Goal: Information Seeking & Learning: Learn about a topic

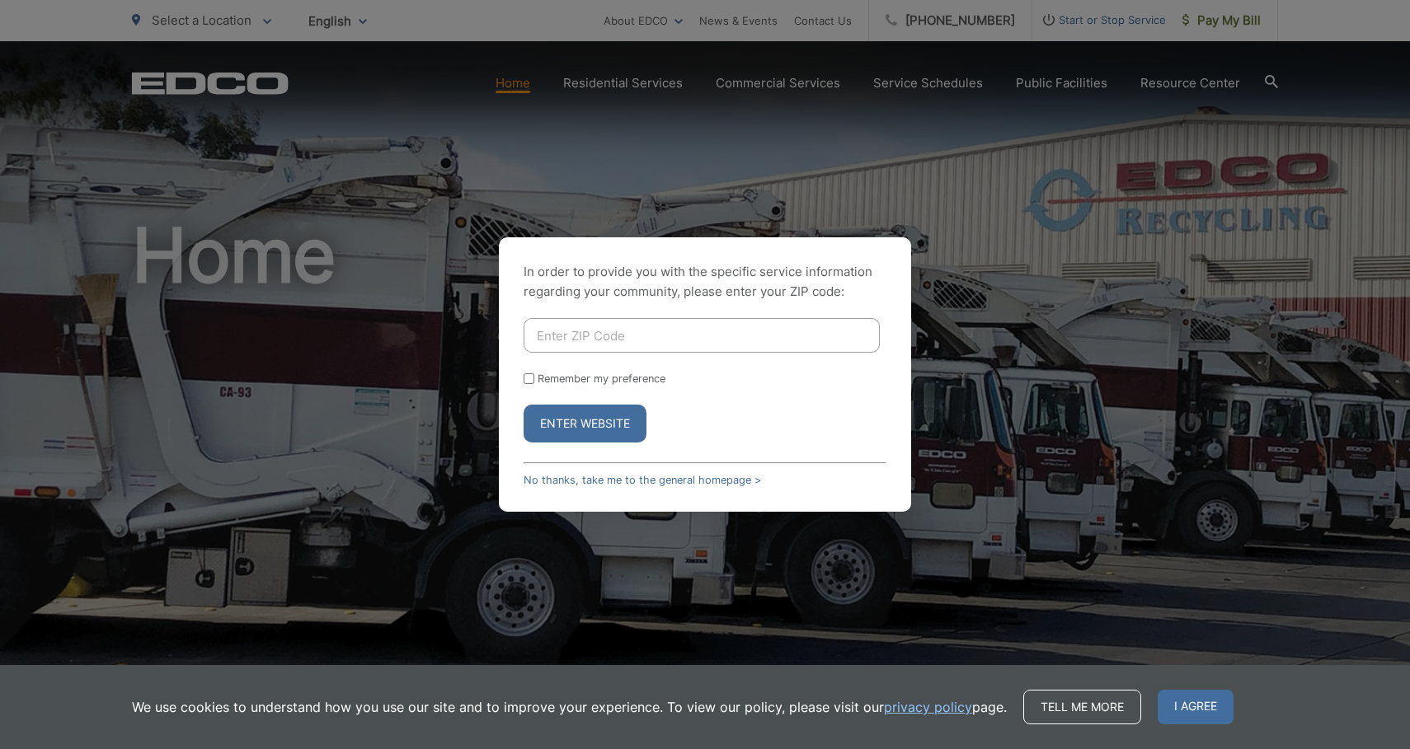
click at [655, 333] on input "Enter ZIP Code" at bounding box center [701, 335] width 356 height 35
type input "92024"
click at [599, 420] on button "Enter Website" at bounding box center [584, 424] width 123 height 38
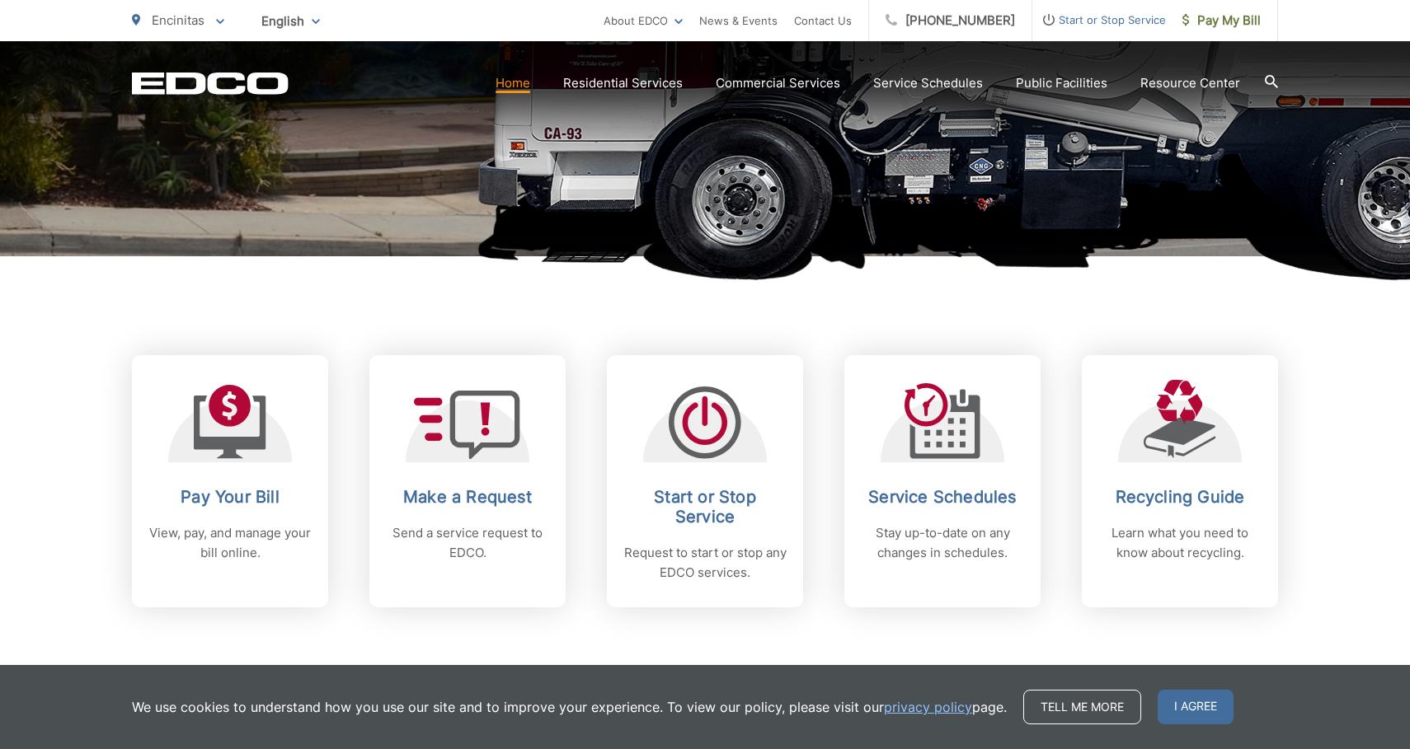
scroll to position [476, 0]
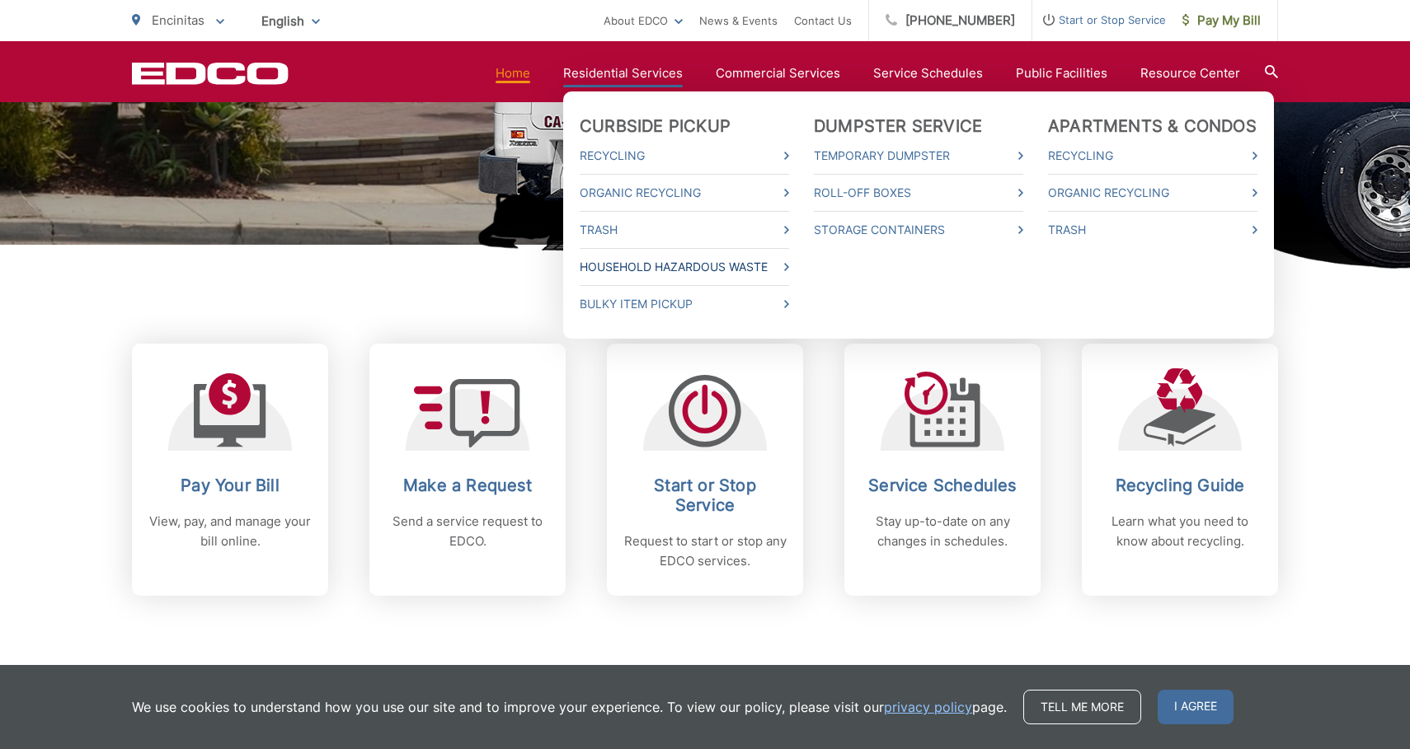
click at [663, 270] on link "Household Hazardous Waste" at bounding box center [684, 267] width 209 height 20
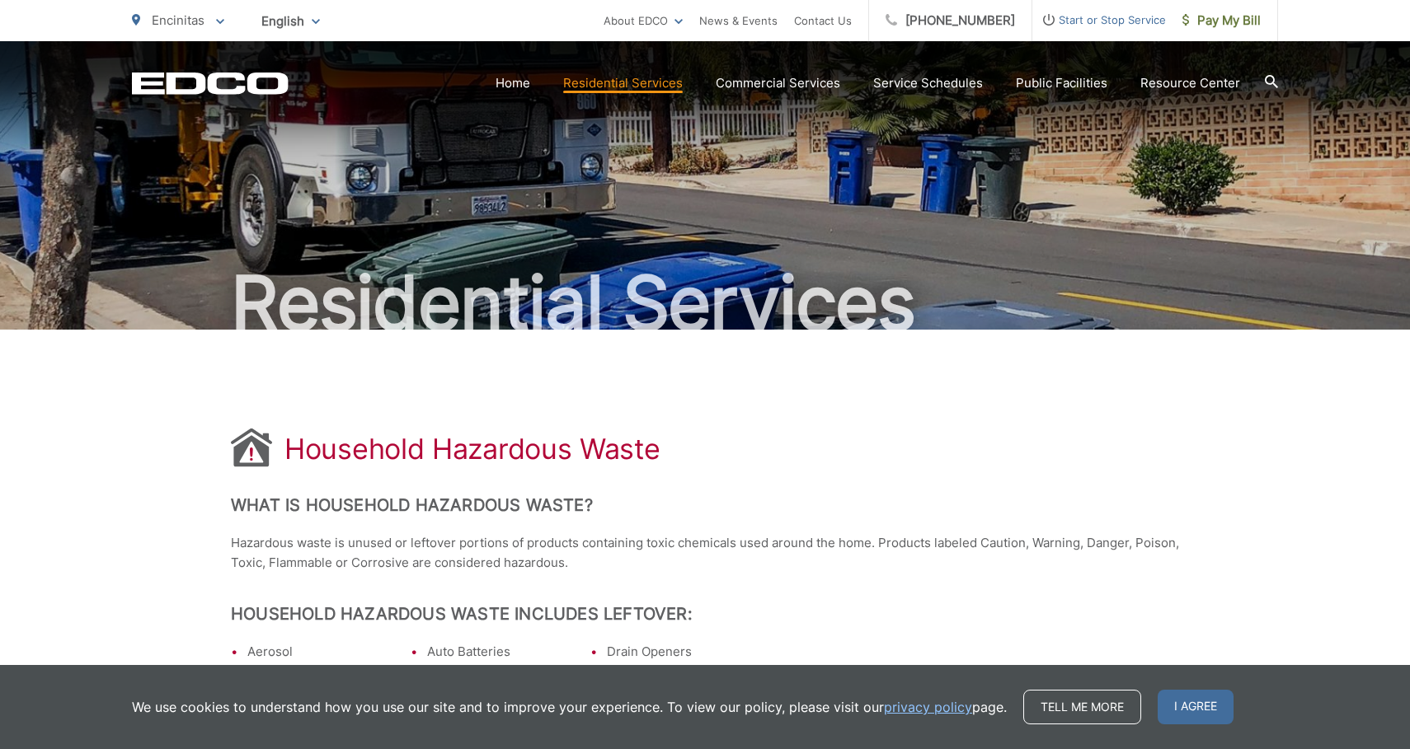
click at [1272, 85] on icon at bounding box center [1271, 81] width 13 height 13
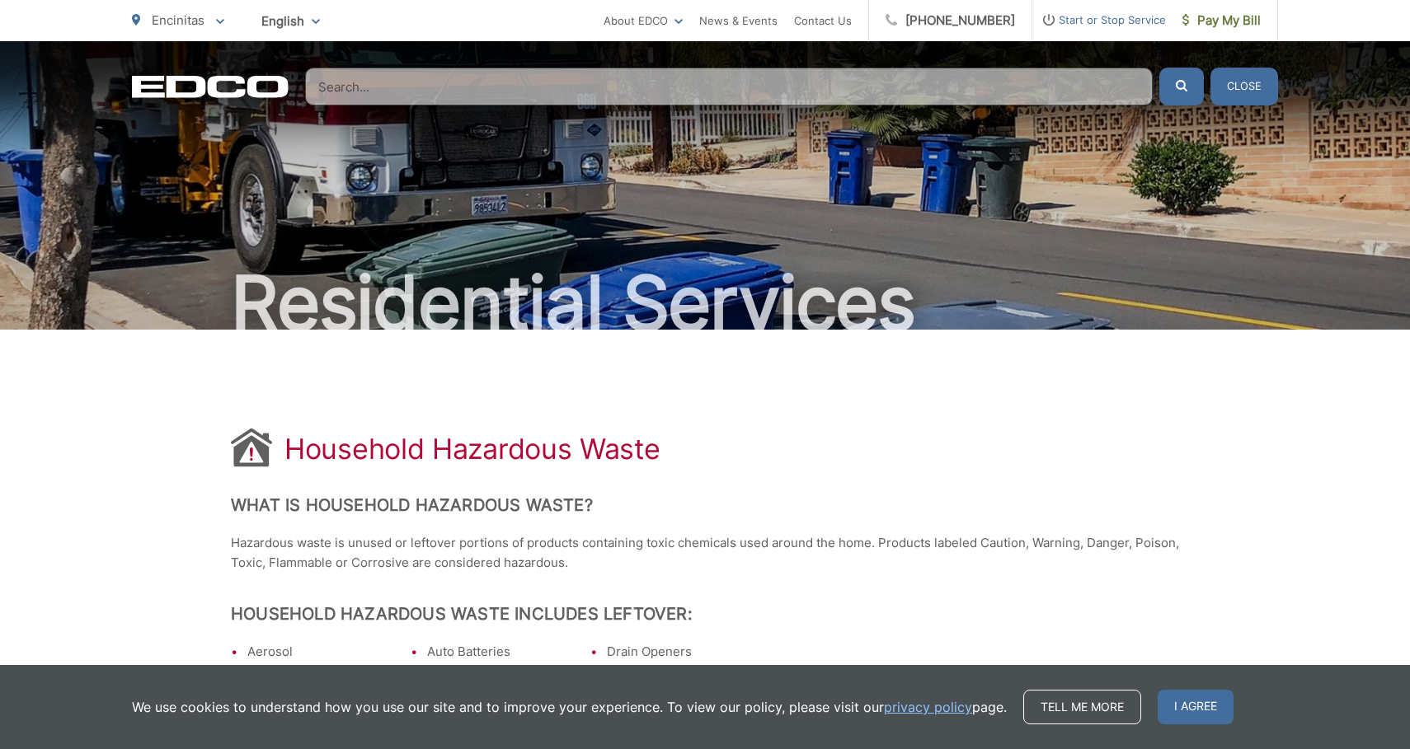
click at [390, 93] on input "Search" at bounding box center [728, 87] width 847 height 38
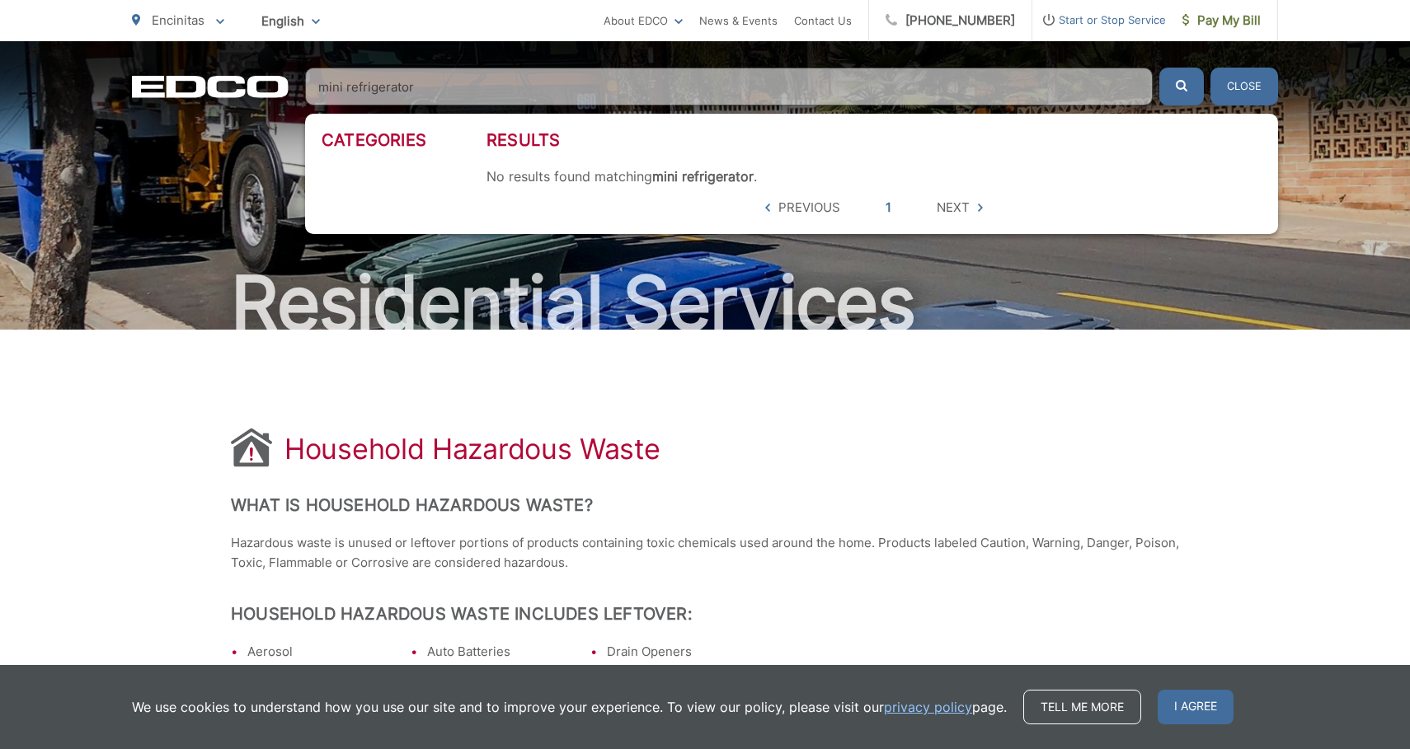
click at [1159, 68] on button "submit" at bounding box center [1181, 87] width 45 height 38
click at [345, 85] on input "mini refrigerator" at bounding box center [728, 87] width 847 height 38
type input "refrigerator"
click at [1159, 68] on button "submit" at bounding box center [1181, 87] width 45 height 38
click at [1190, 90] on button "submit" at bounding box center [1181, 87] width 45 height 38
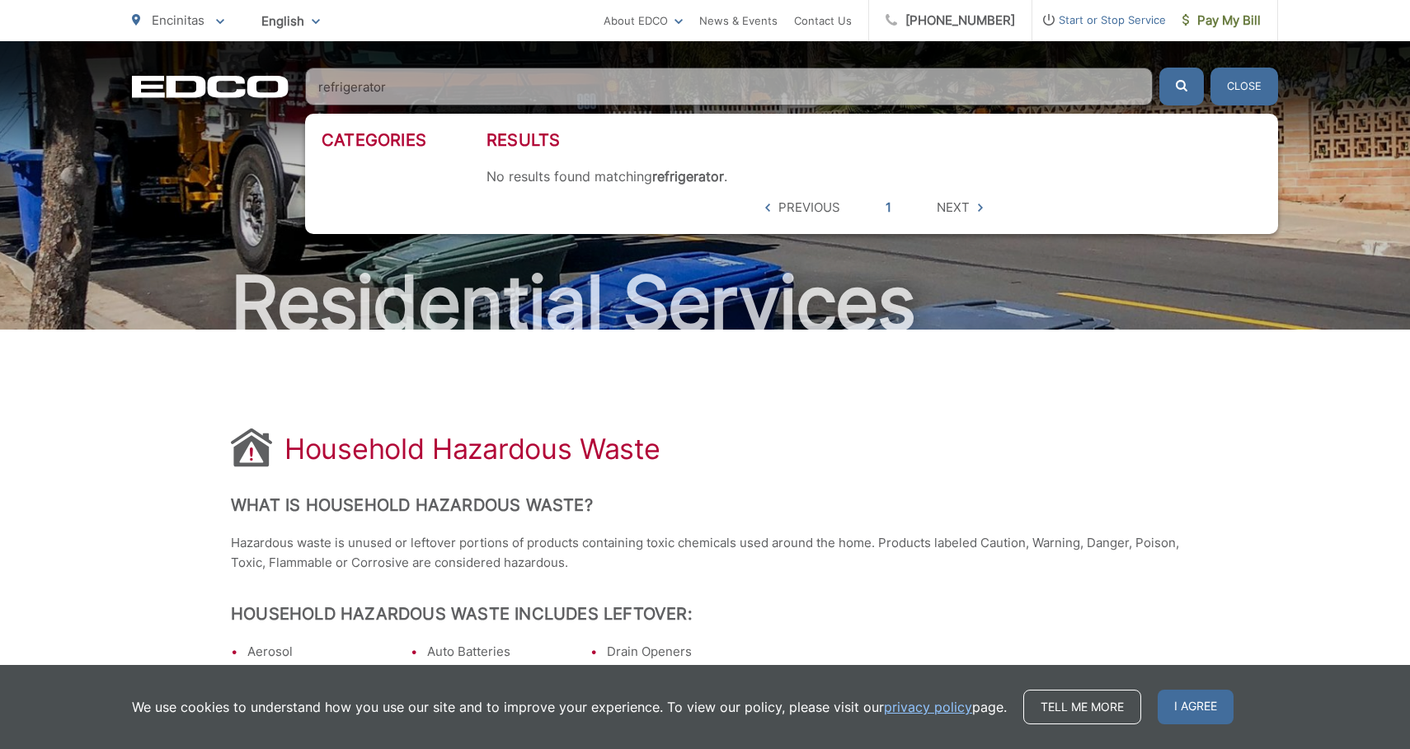
click at [1190, 90] on button "submit" at bounding box center [1181, 87] width 45 height 38
click at [951, 206] on span "Next" at bounding box center [953, 208] width 33 height 20
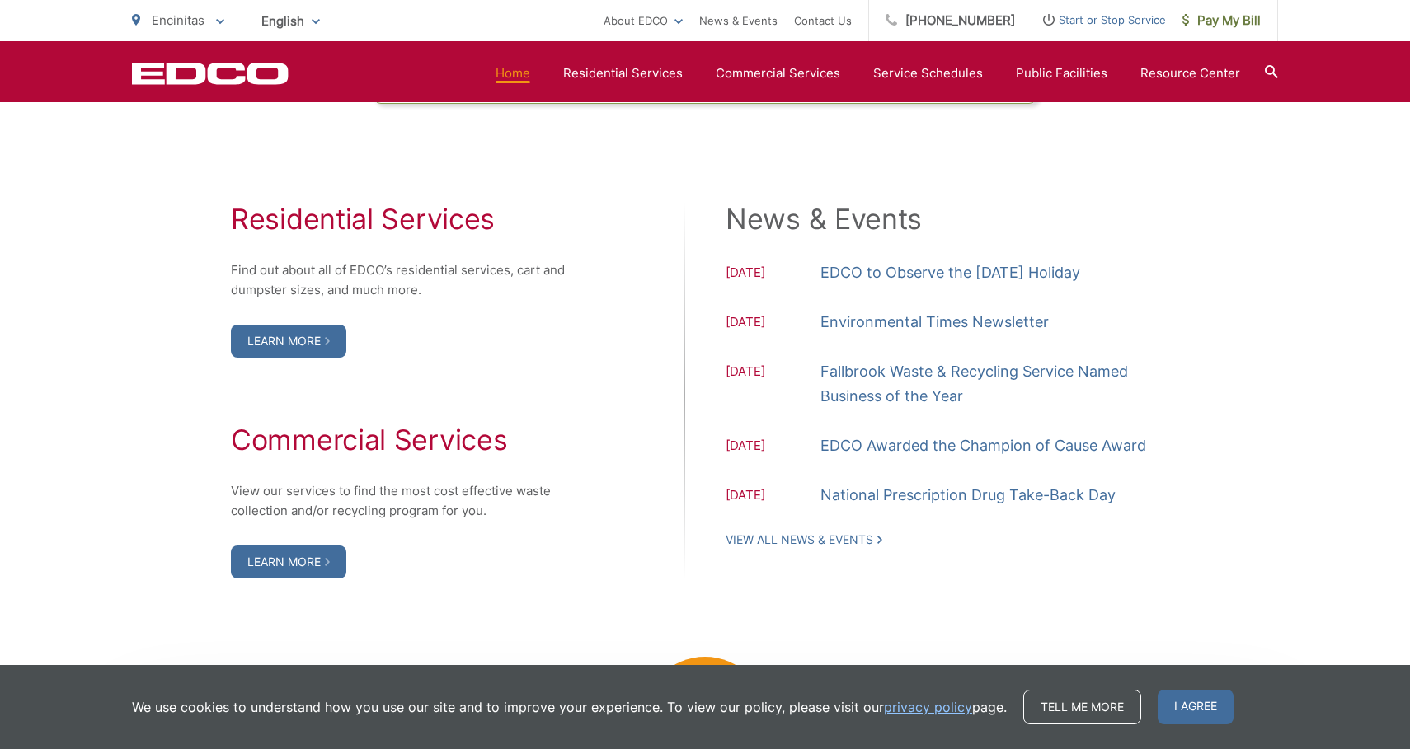
scroll to position [1639, 0]
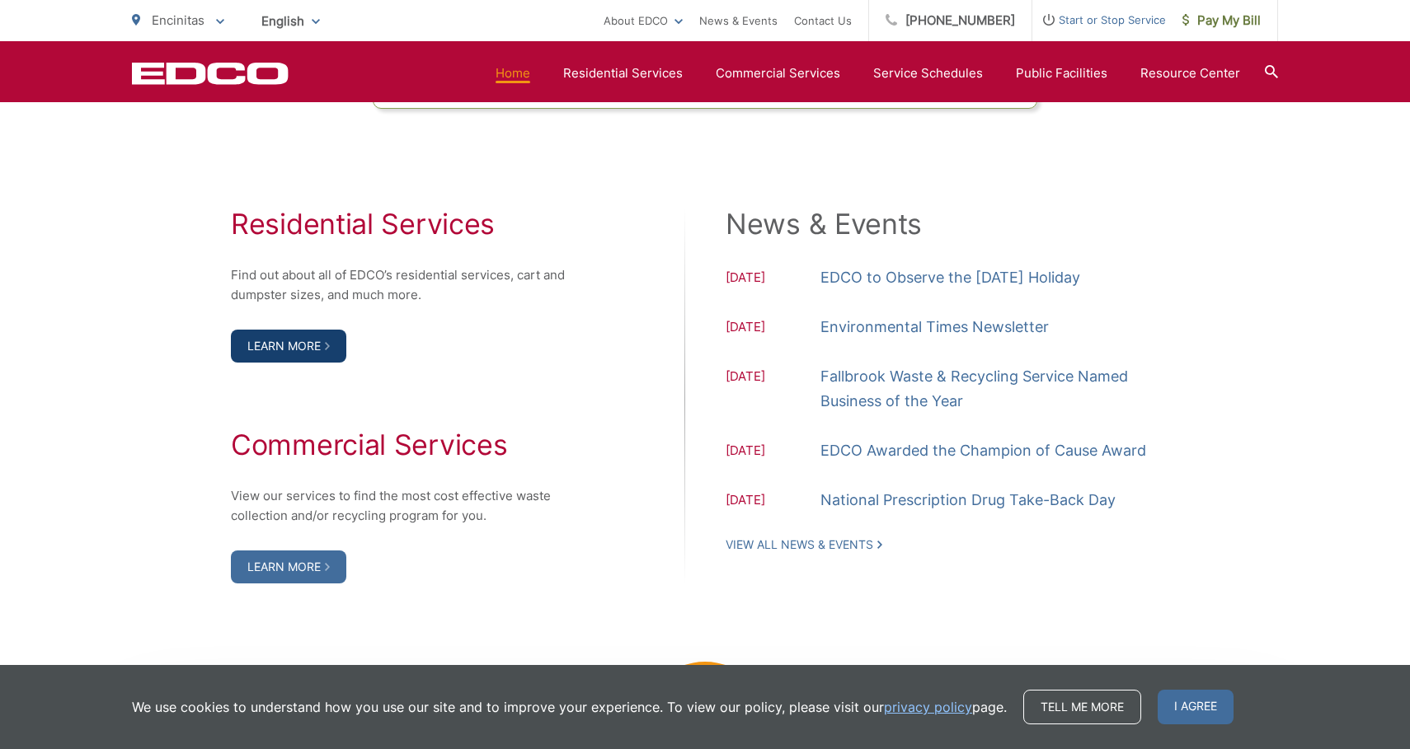
click at [315, 346] on link "Learn More" at bounding box center [288, 346] width 115 height 33
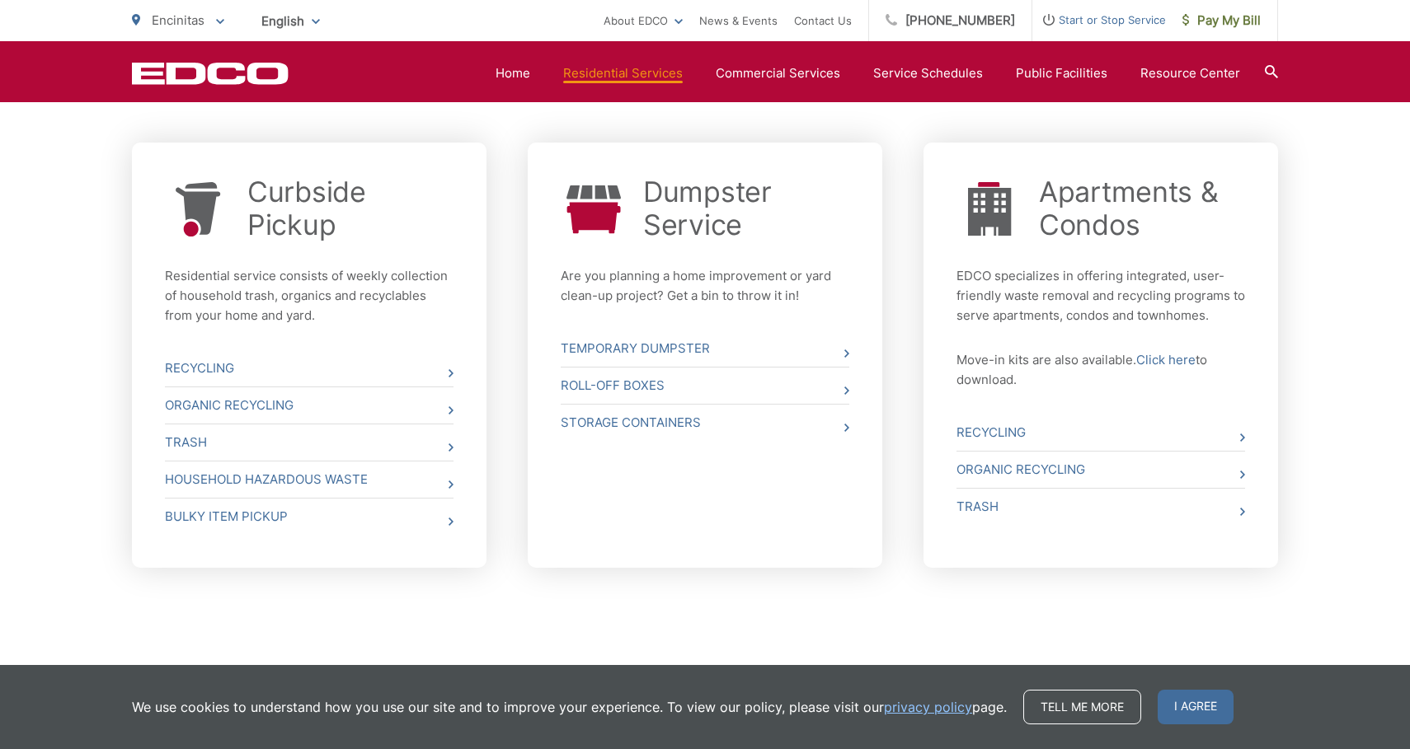
scroll to position [609, 0]
click at [449, 520] on icon at bounding box center [450, 520] width 5 height 8
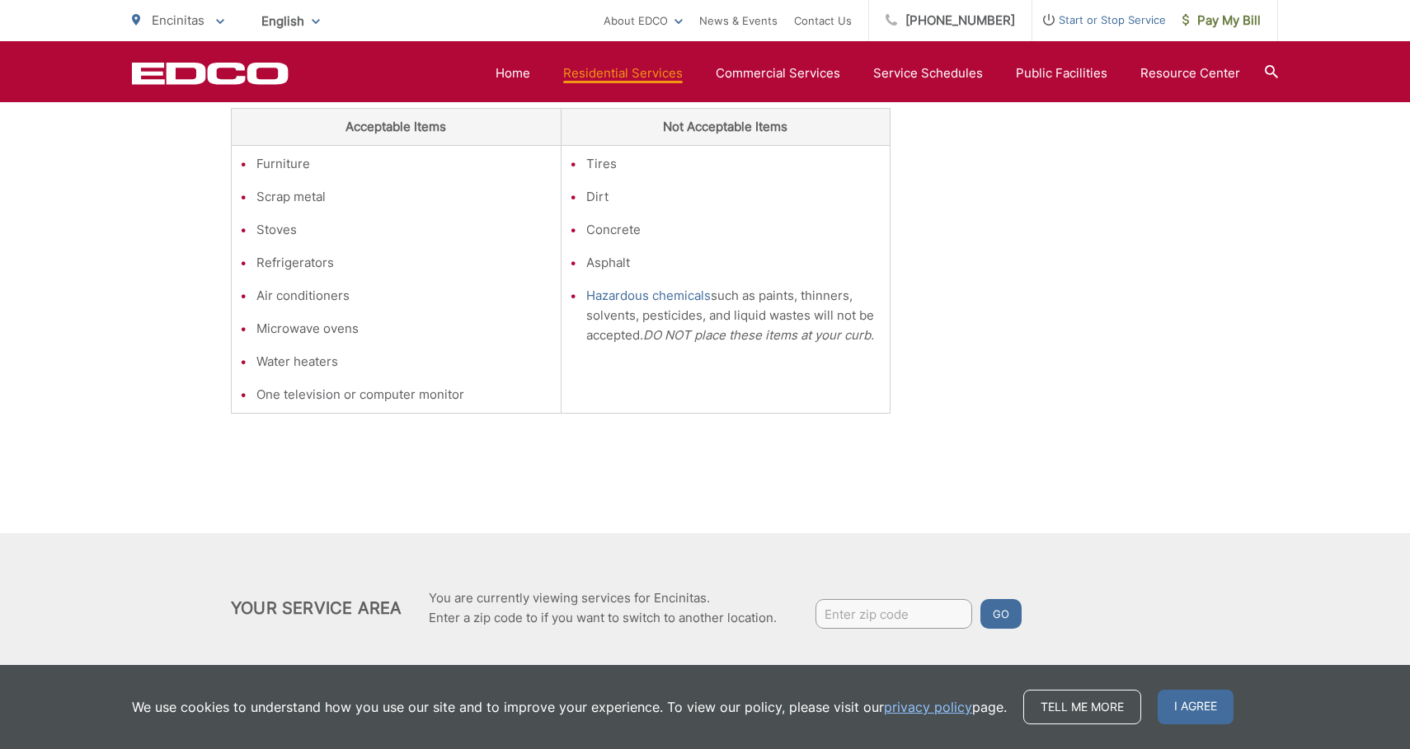
scroll to position [438, 0]
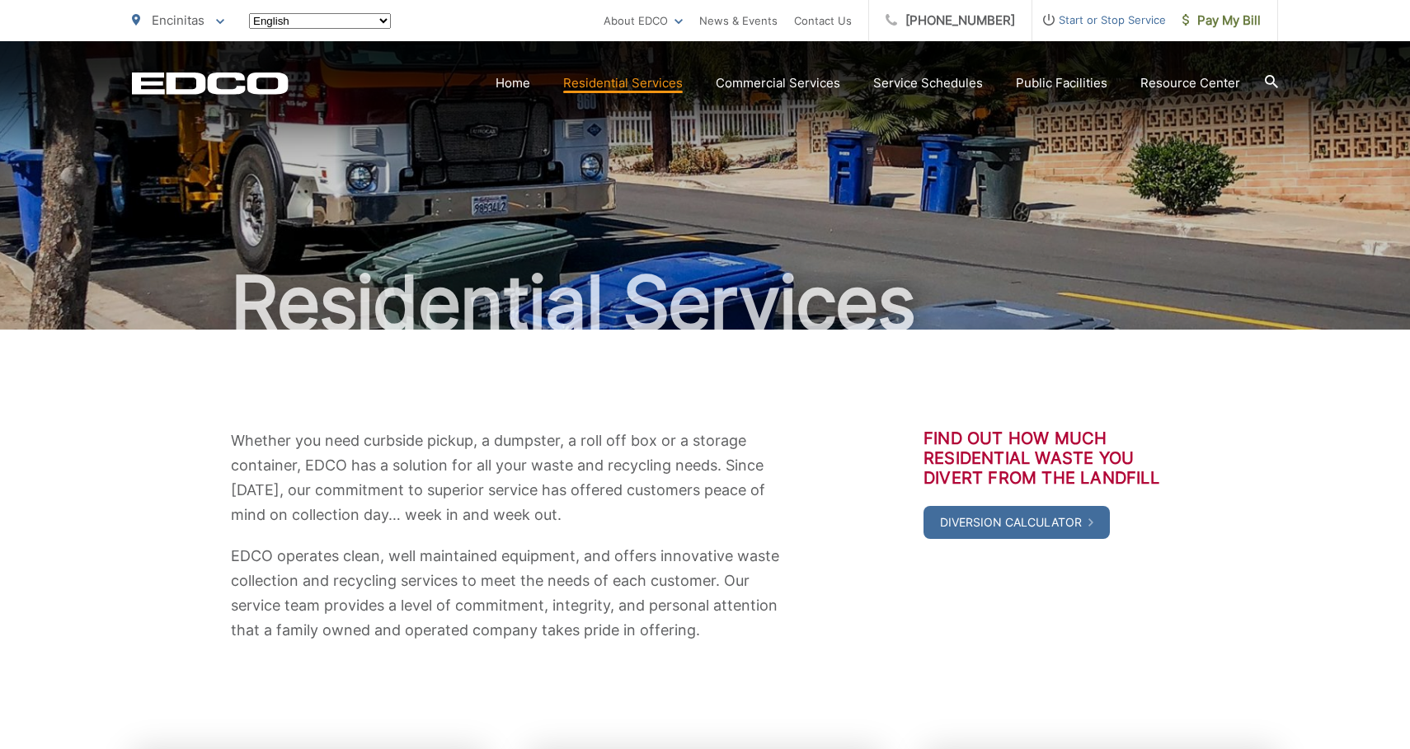
scroll to position [606, 0]
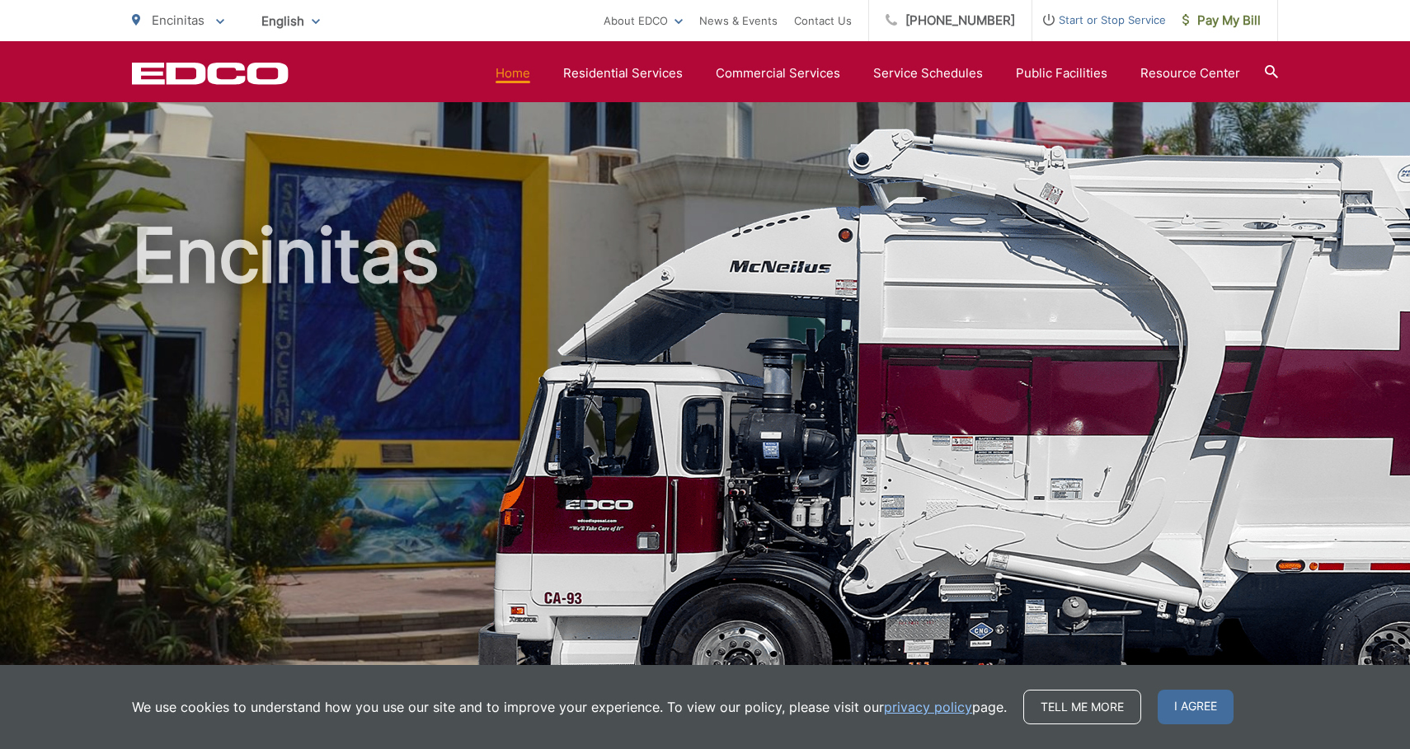
scroll to position [1639, 0]
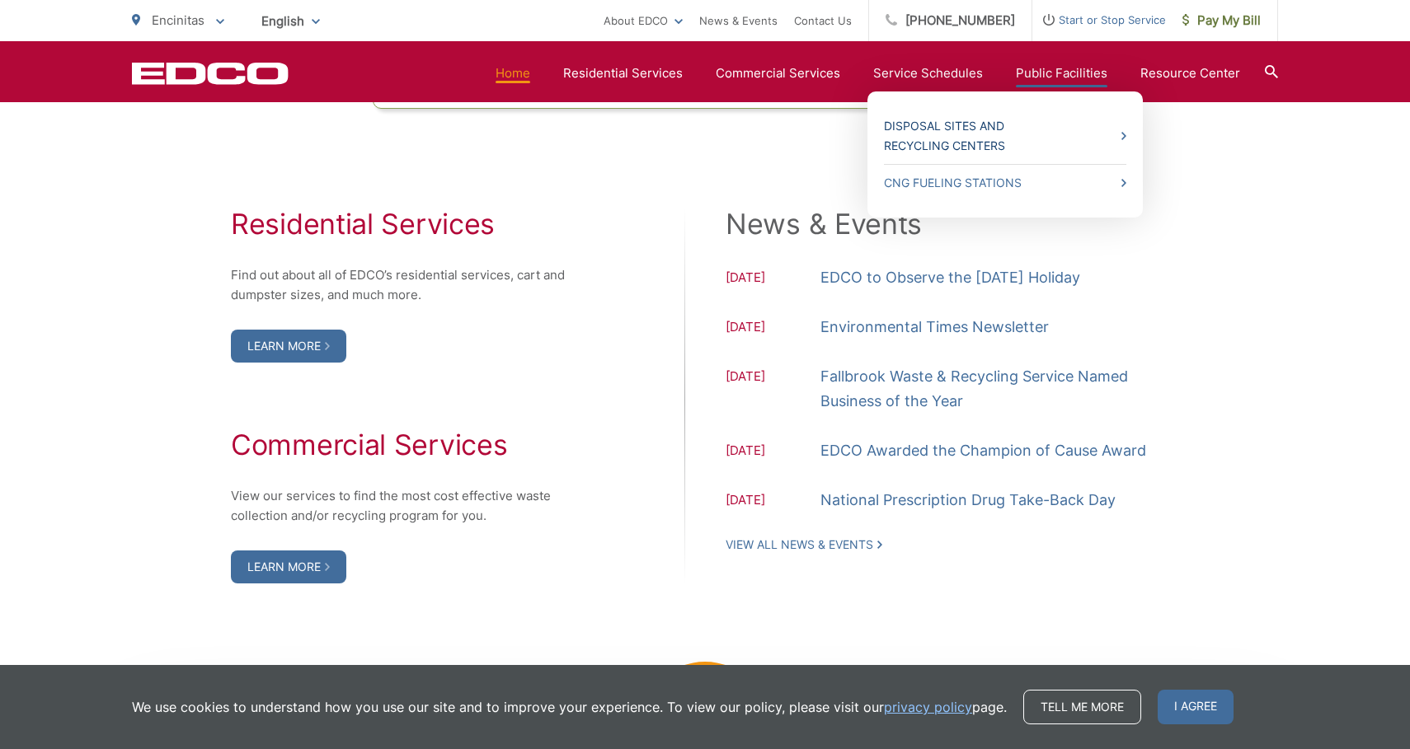
click at [953, 137] on link "Disposal Sites and Recycling Centers" at bounding box center [1005, 136] width 242 height 40
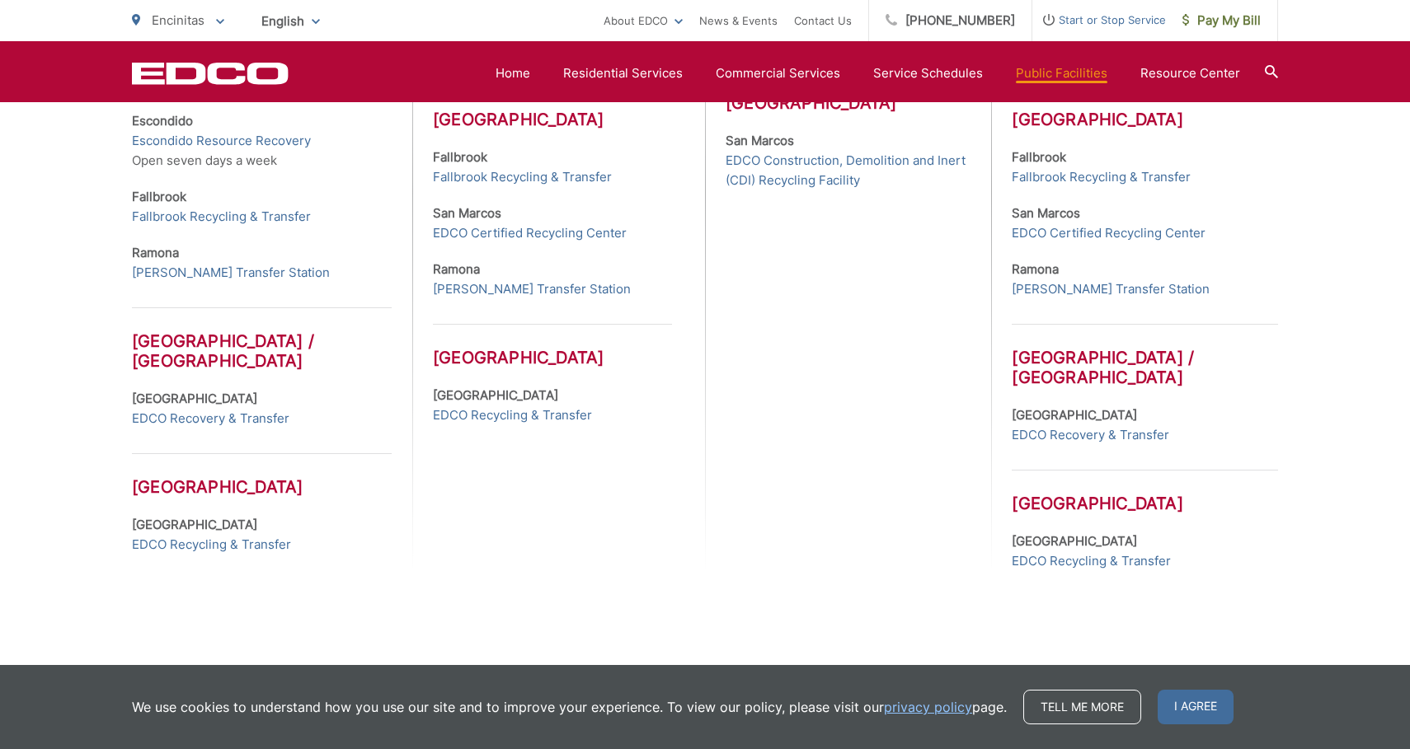
scroll to position [782, 0]
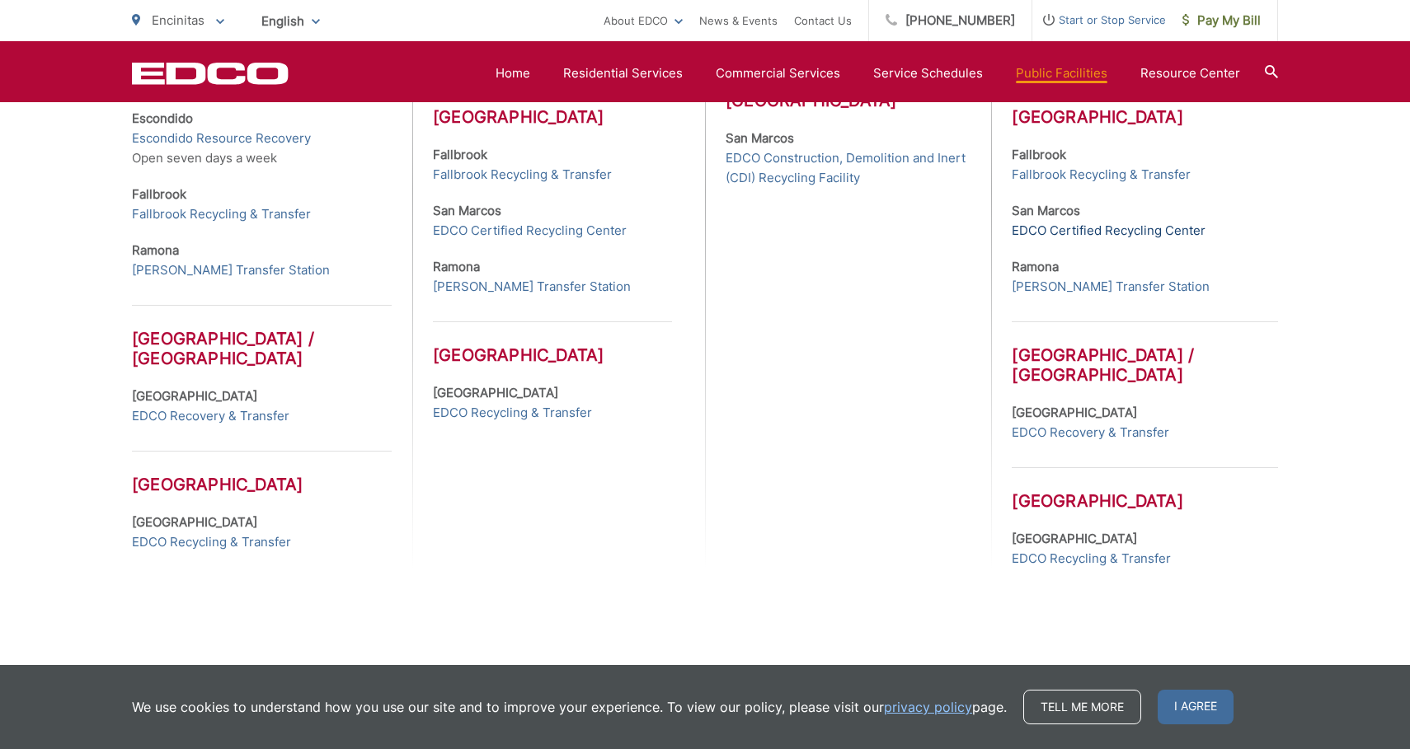
click at [1031, 228] on link "EDCO Certified Recycling Center" at bounding box center [1109, 231] width 194 height 20
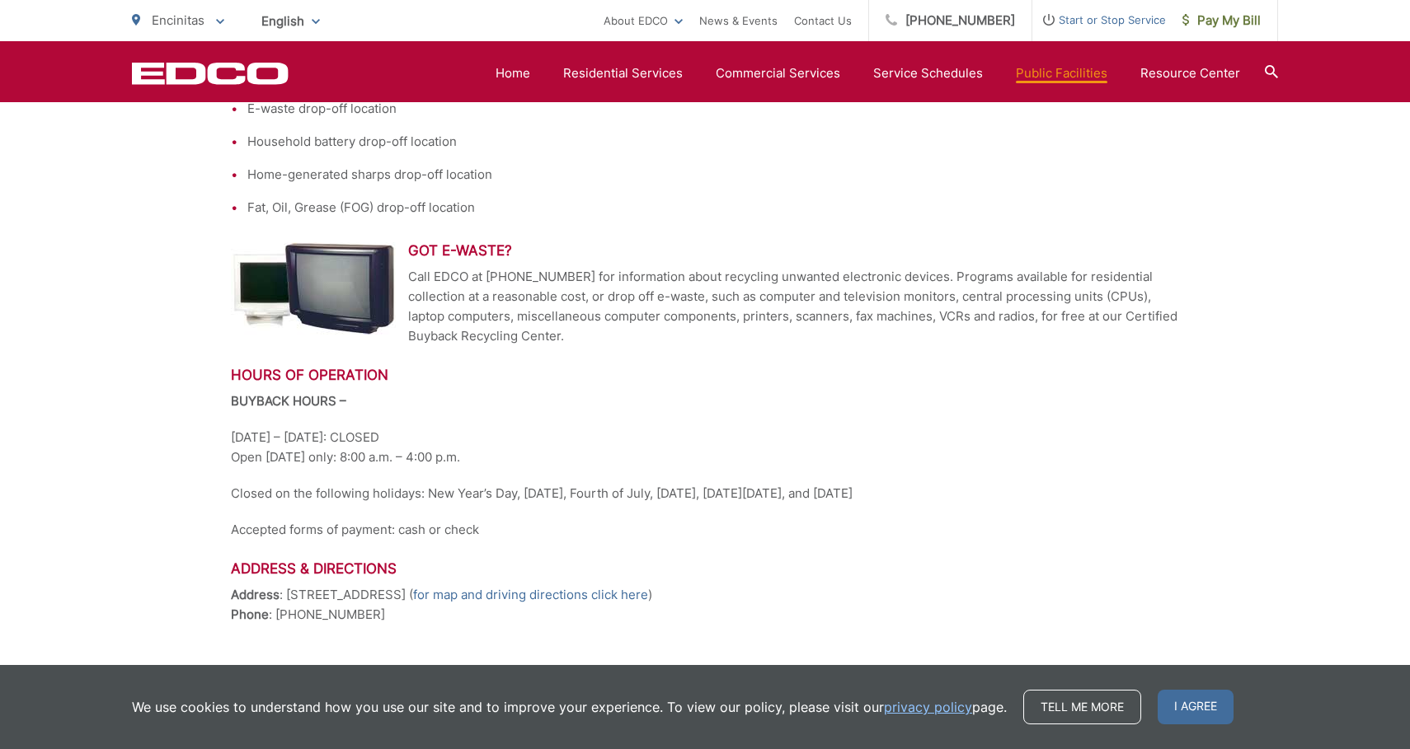
scroll to position [695, 0]
